Goal: Task Accomplishment & Management: Manage account settings

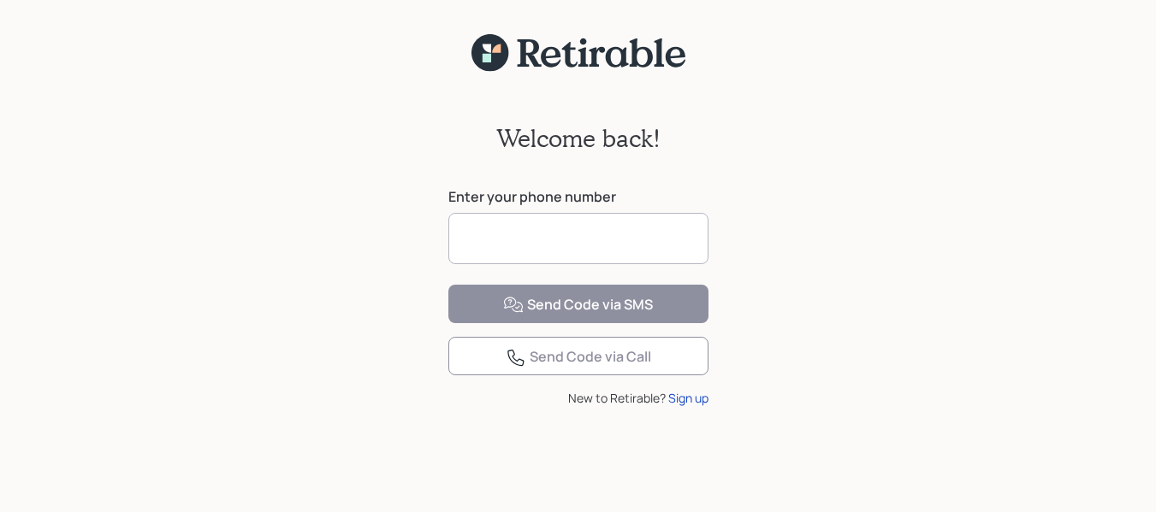
click at [589, 243] on input at bounding box center [578, 238] width 260 height 51
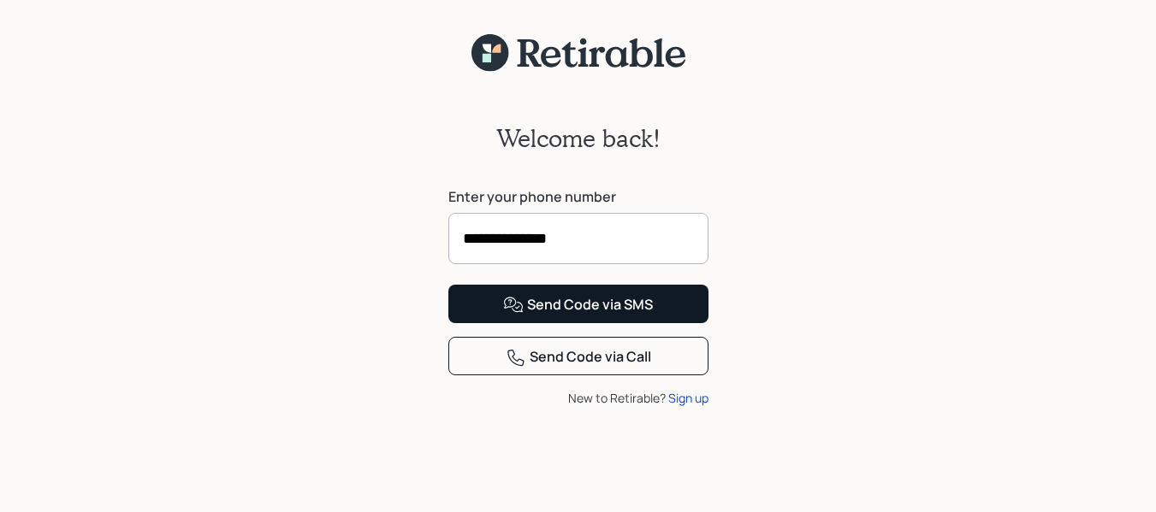
type input "**********"
click at [605, 316] on div "Send Code via SMS" at bounding box center [578, 305] width 150 height 21
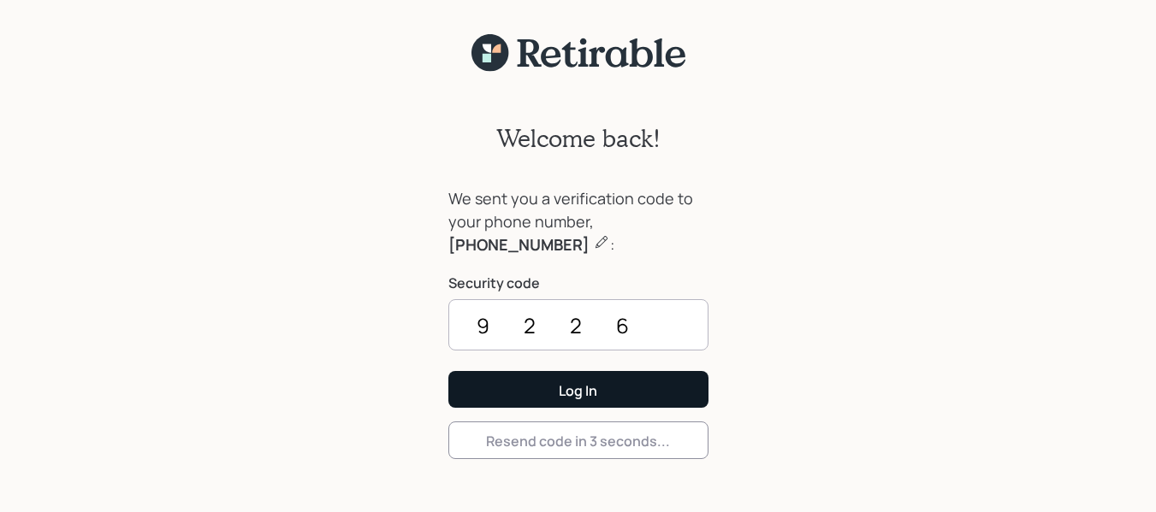
type input "9226"
click at [658, 398] on button "Log In" at bounding box center [578, 389] width 260 height 37
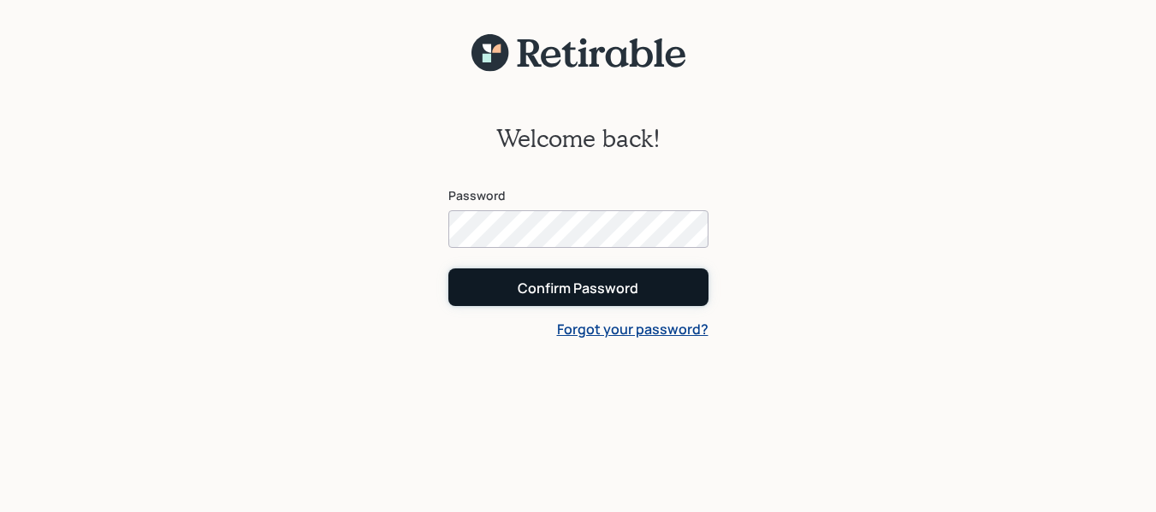
click at [646, 287] on button "Confirm Password" at bounding box center [578, 287] width 260 height 37
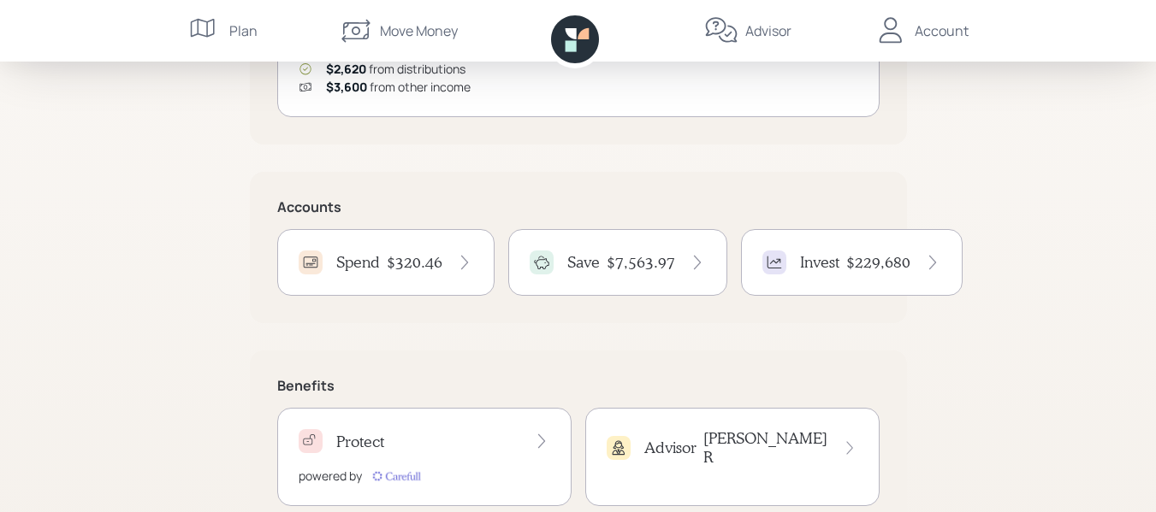
scroll to position [342, 0]
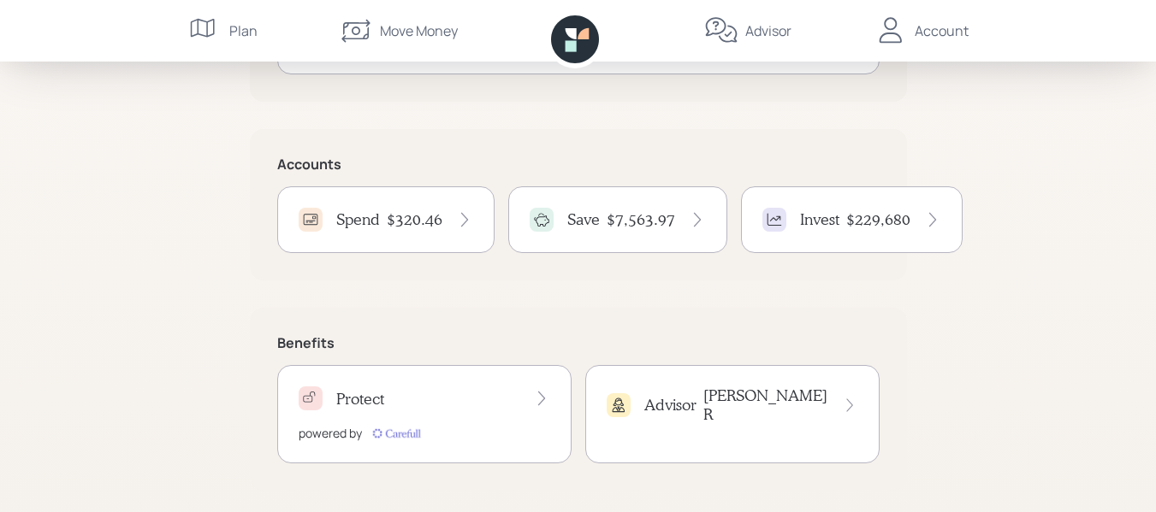
click at [463, 222] on icon at bounding box center [464, 219] width 17 height 17
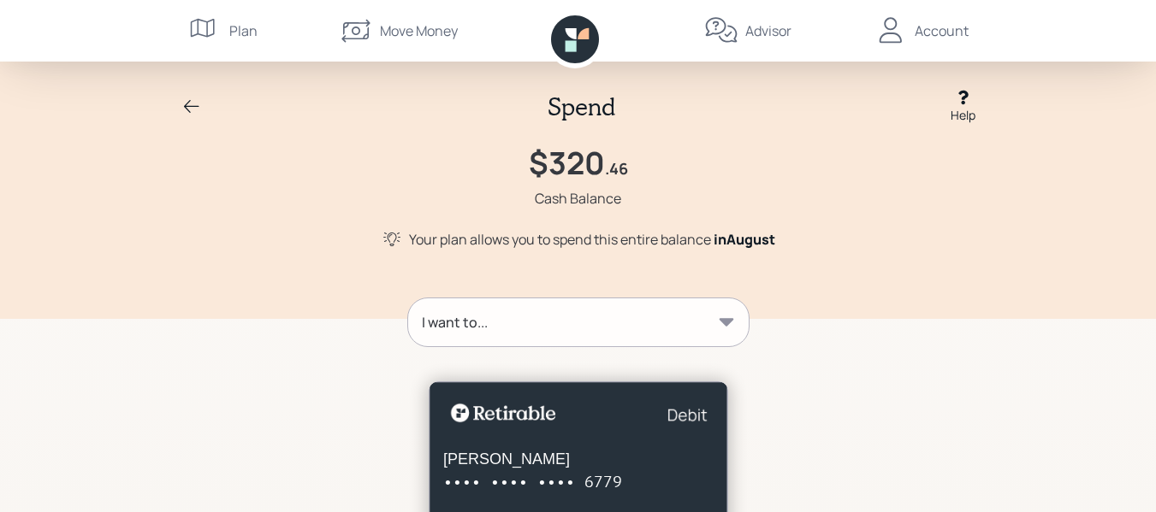
click at [190, 99] on icon at bounding box center [191, 107] width 21 height 21
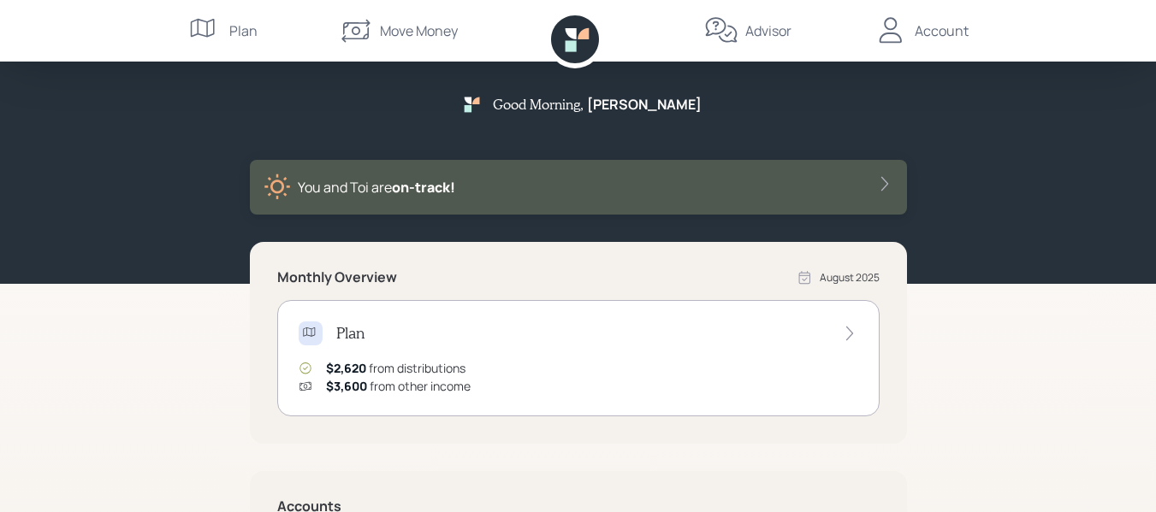
click at [929, 31] on div "Account" at bounding box center [942, 31] width 54 height 21
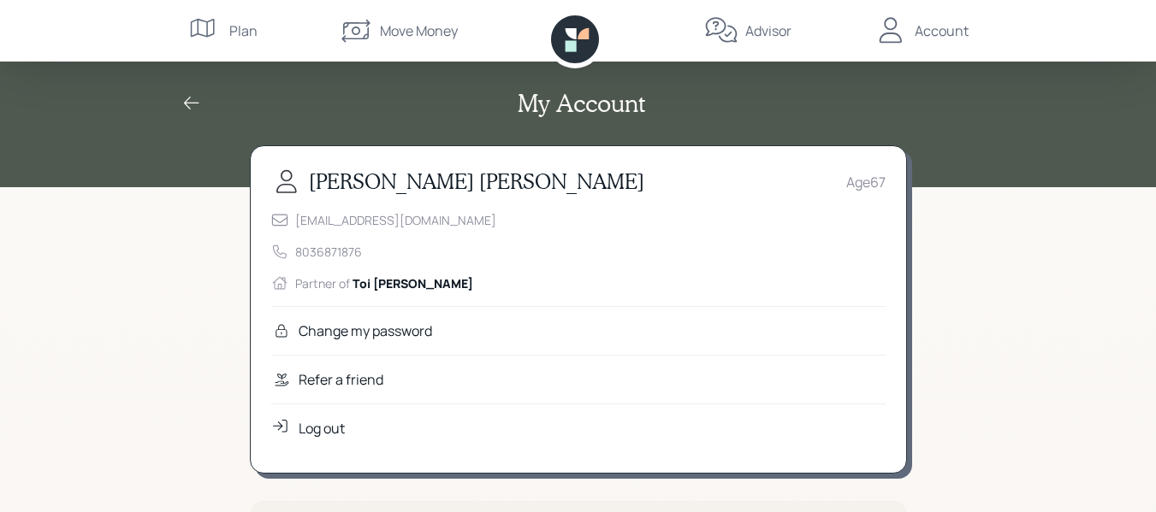
click at [434, 419] on div "Log out" at bounding box center [578, 428] width 614 height 49
